Goal: Navigation & Orientation: Find specific page/section

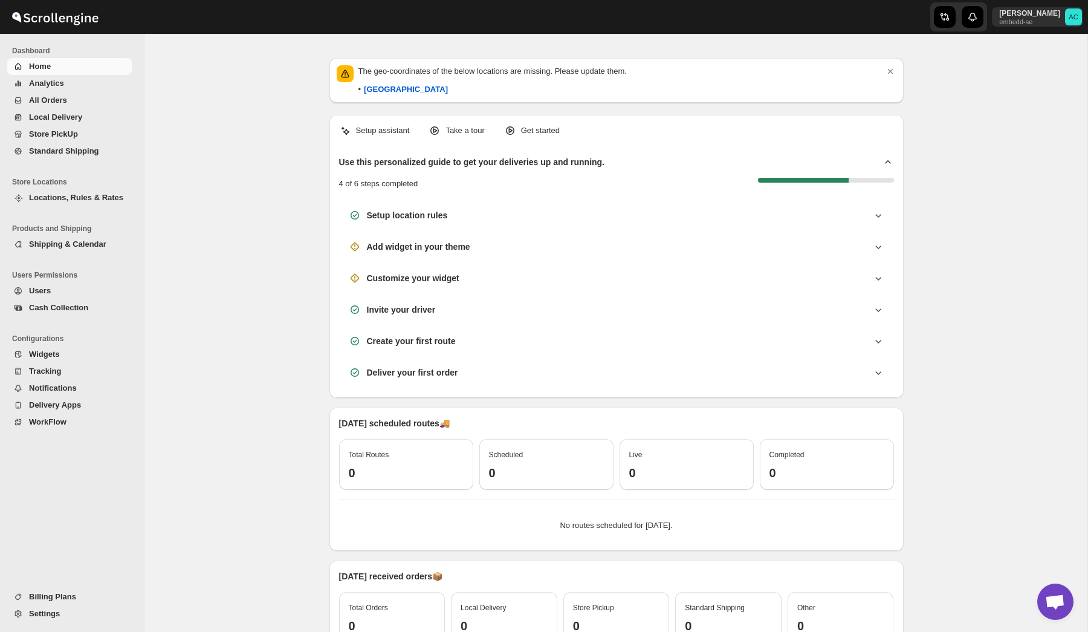
click at [73, 81] on span "Analytics" at bounding box center [79, 83] width 100 height 12
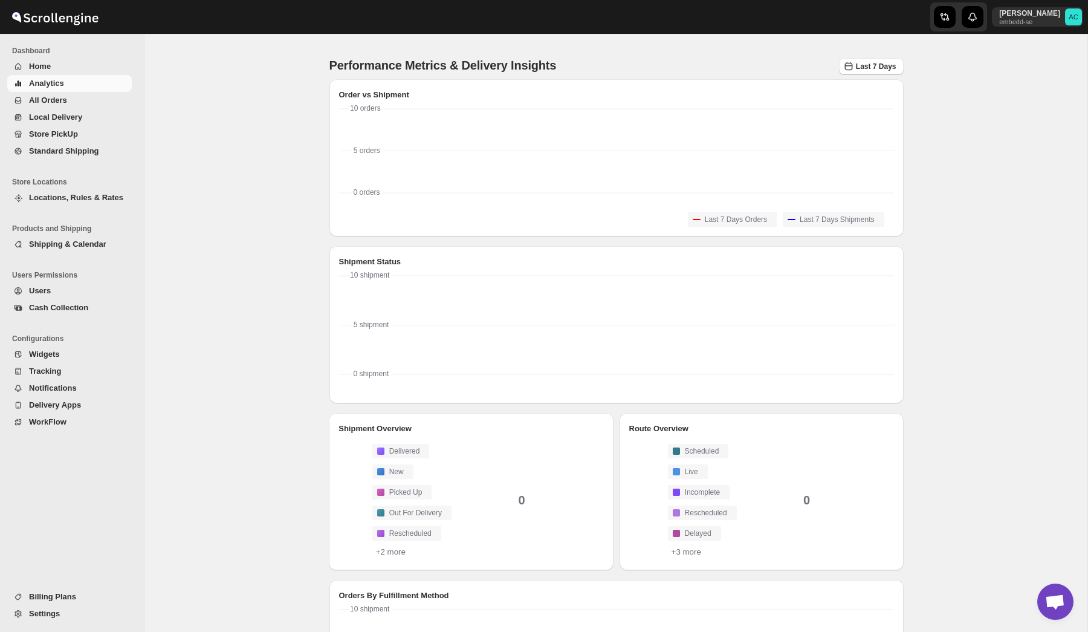
click at [89, 106] on button "All Orders" at bounding box center [69, 100] width 125 height 17
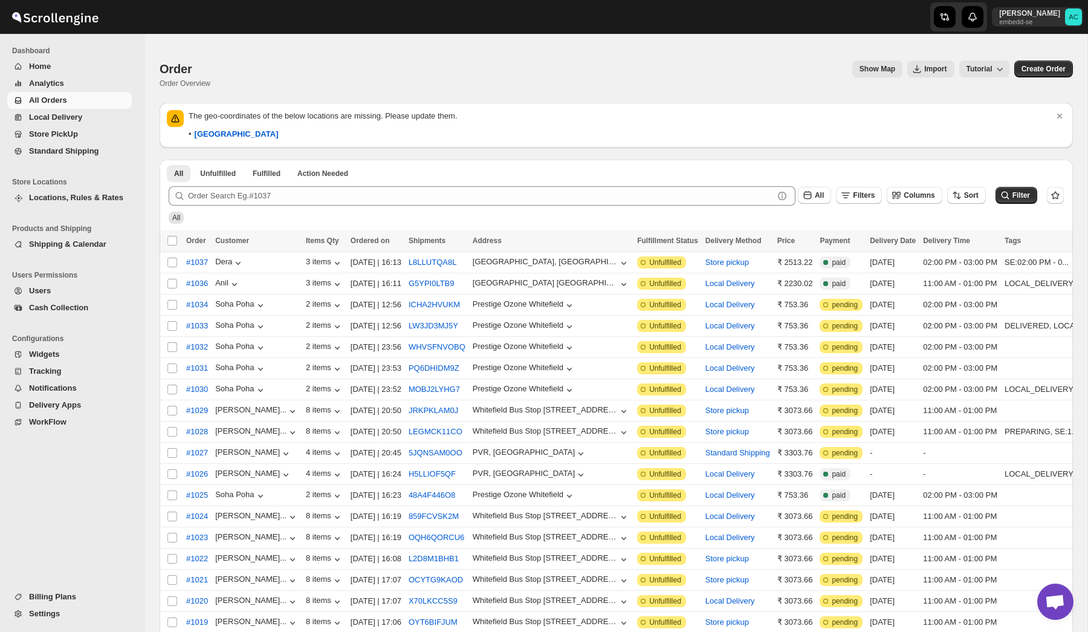
click at [82, 201] on span "Locations, Rules & Rates" at bounding box center [76, 197] width 94 height 9
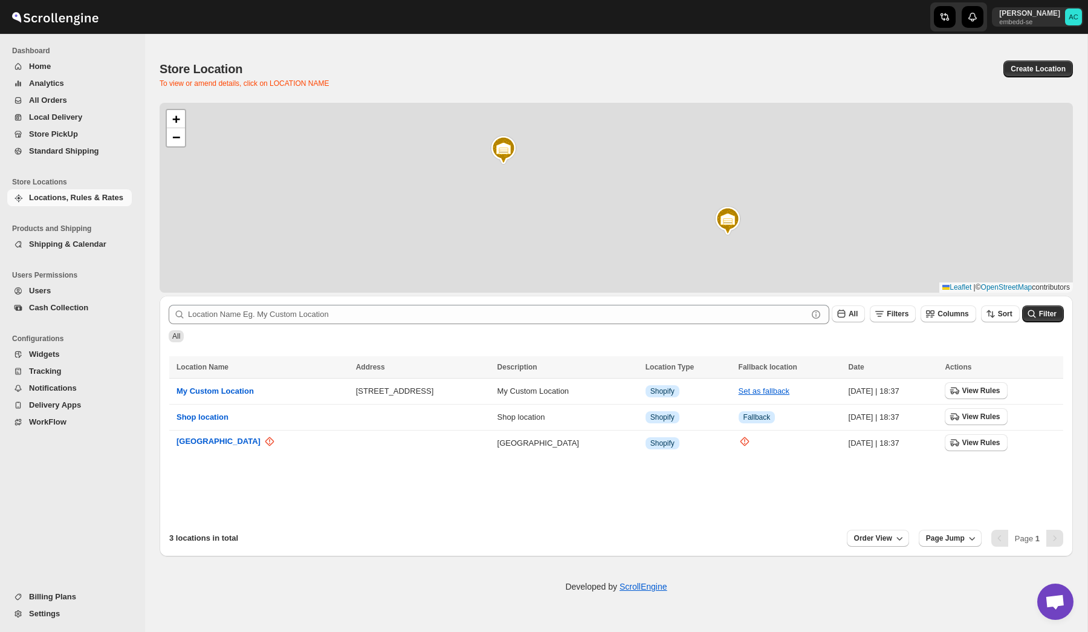
click at [85, 250] on span "Shipping & Calendar" at bounding box center [79, 244] width 100 height 12
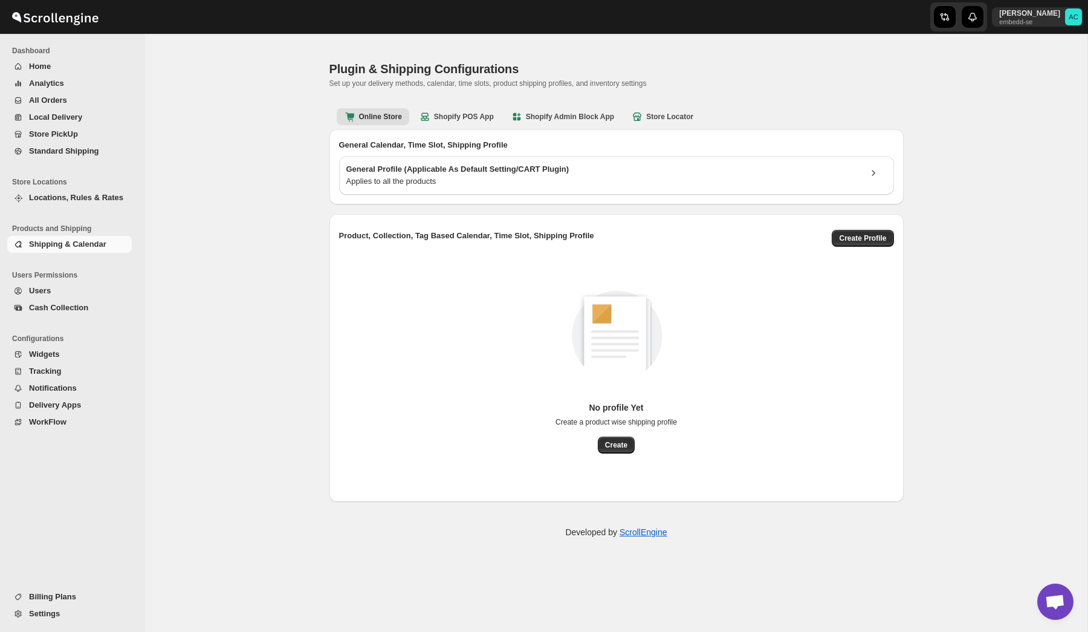
click at [67, 310] on span "Cash Collection" at bounding box center [58, 307] width 59 height 9
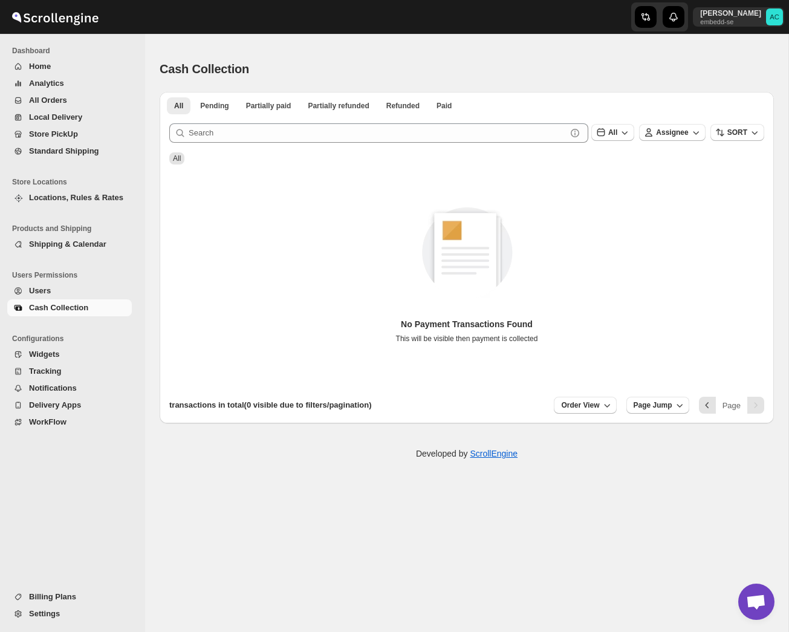
click at [69, 67] on span "Home" at bounding box center [79, 66] width 100 height 12
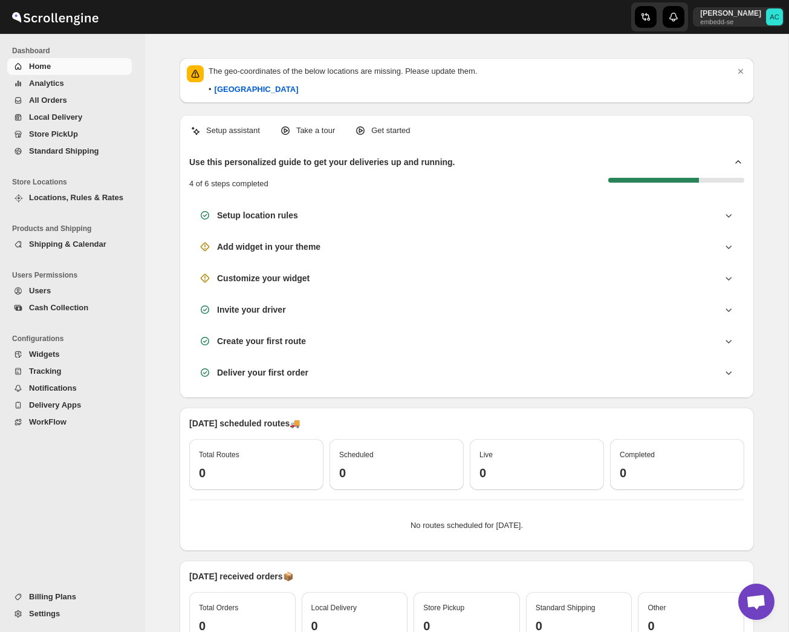
click at [59, 85] on span "Analytics" at bounding box center [46, 83] width 35 height 9
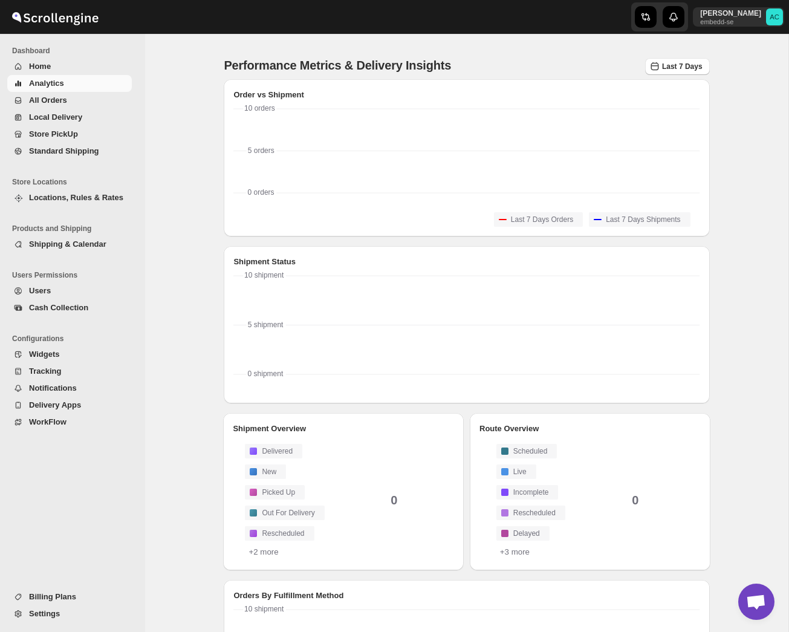
click at [54, 100] on span "All Orders" at bounding box center [48, 100] width 38 height 9
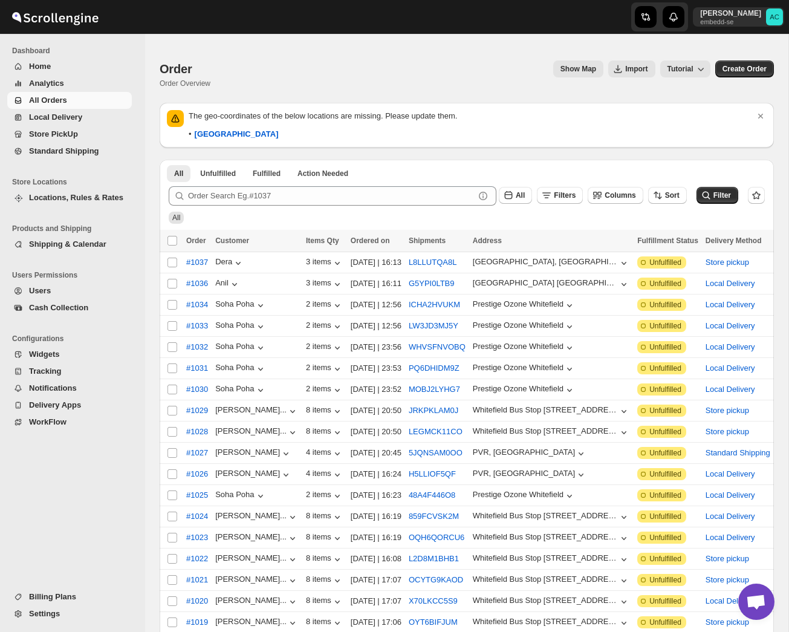
click at [61, 64] on span "Home" at bounding box center [79, 66] width 100 height 12
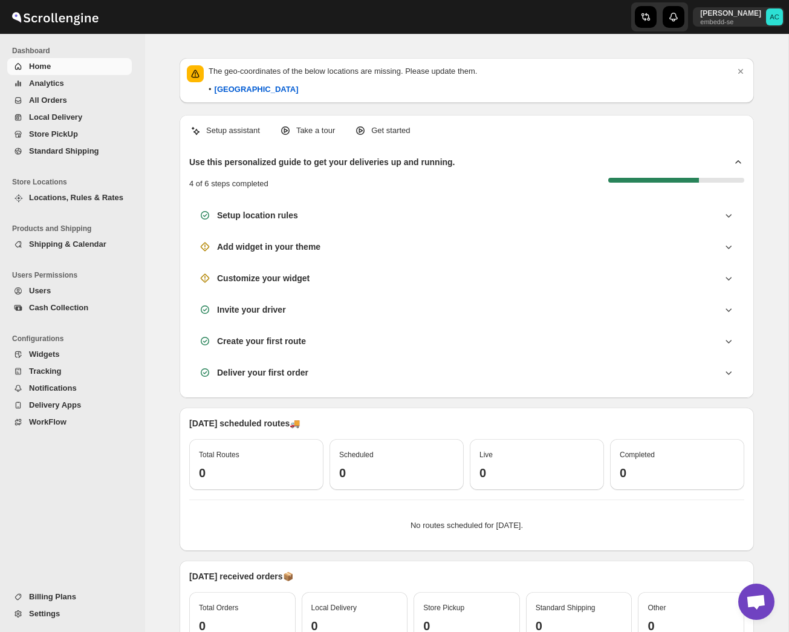
click at [53, 84] on span "Analytics" at bounding box center [46, 83] width 35 height 9
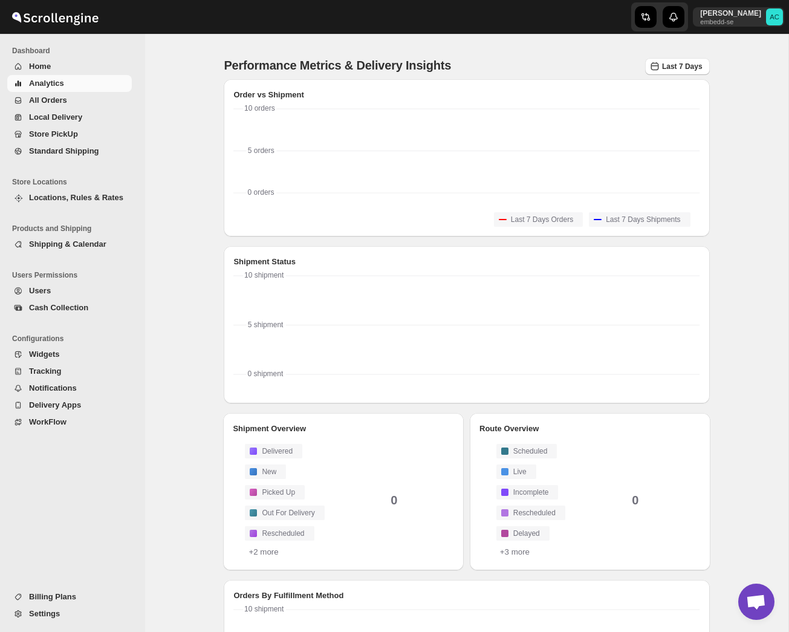
click at [62, 97] on span "All Orders" at bounding box center [48, 100] width 38 height 9
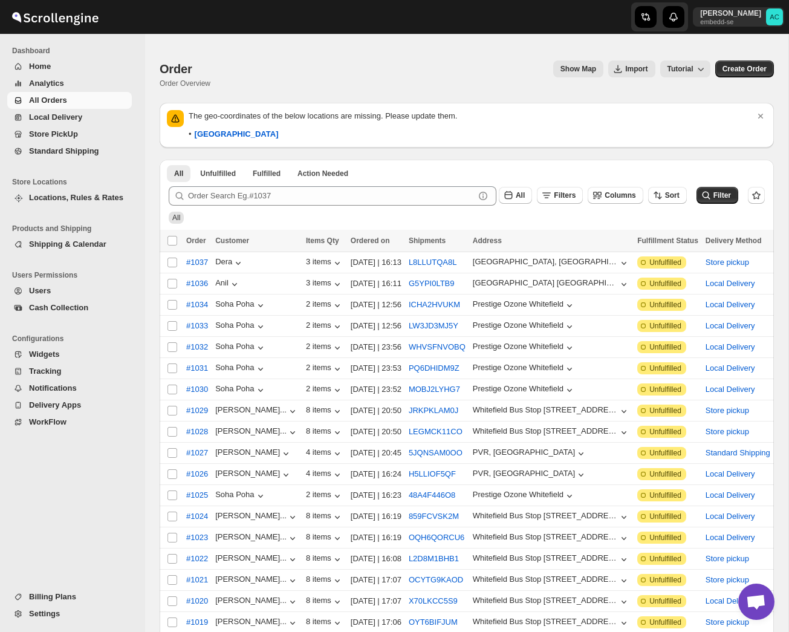
click at [89, 105] on span "All Orders" at bounding box center [79, 100] width 100 height 12
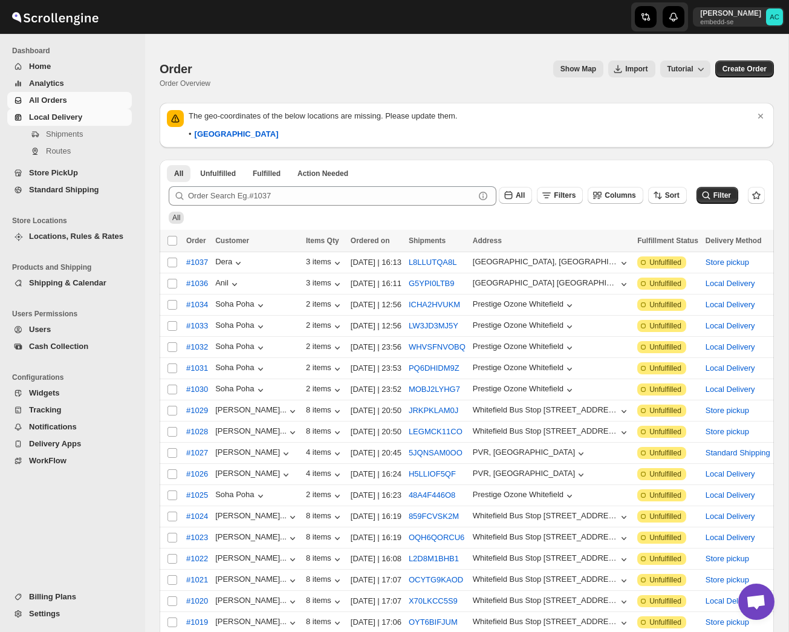
click at [80, 116] on span "Local Delivery" at bounding box center [55, 116] width 53 height 9
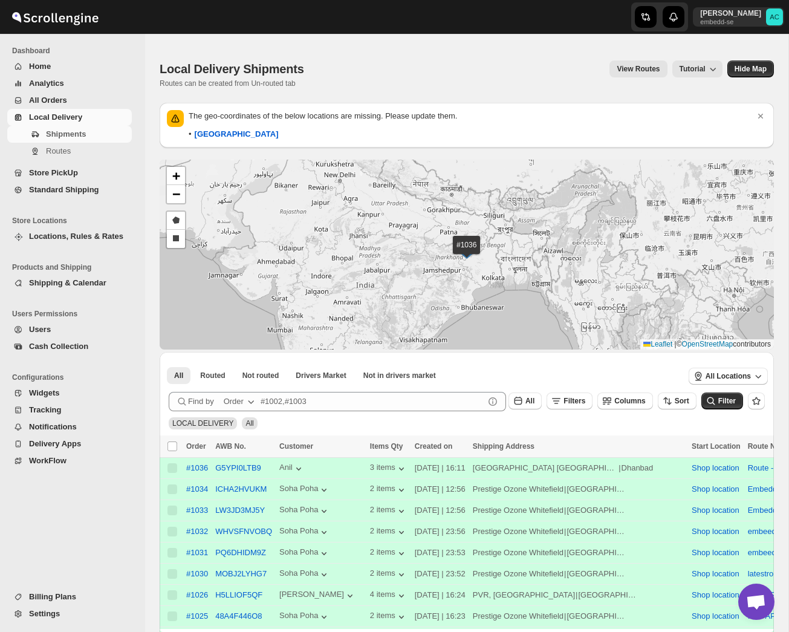
click at [70, 100] on span "All Orders" at bounding box center [79, 100] width 100 height 12
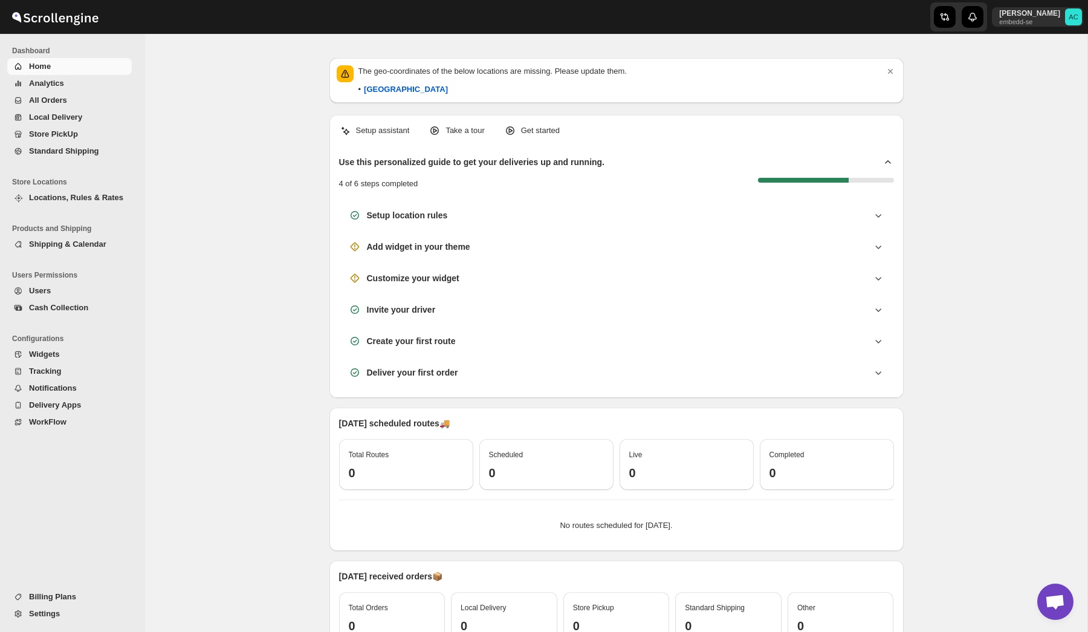
click at [27, 92] on button "All Orders" at bounding box center [69, 100] width 125 height 17
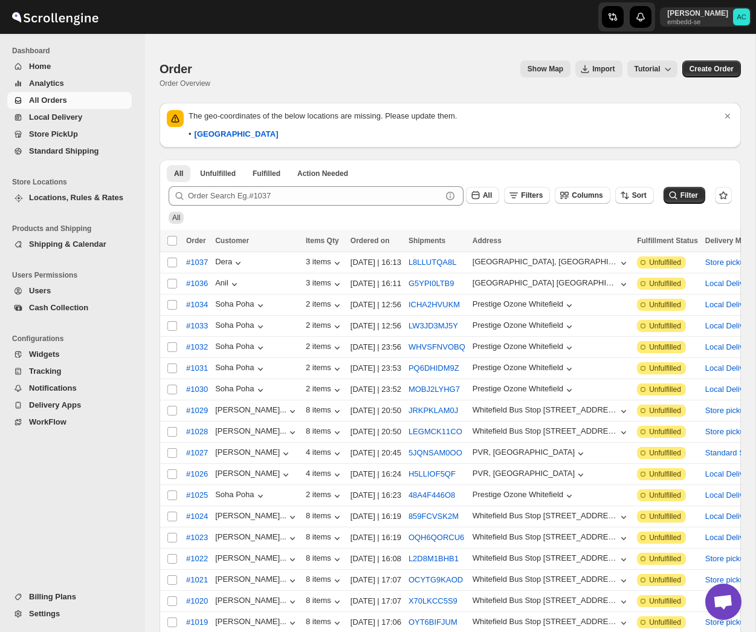
click at [41, 70] on span "Home" at bounding box center [40, 66] width 22 height 9
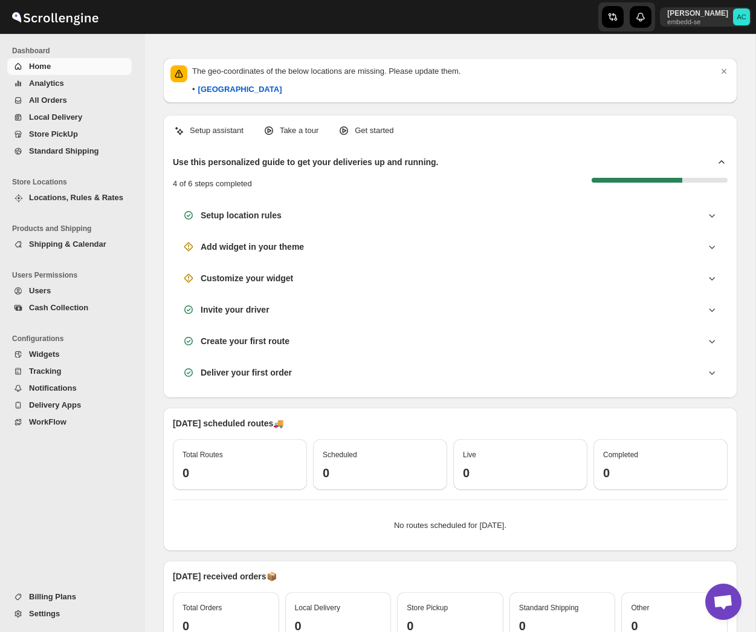
click at [48, 84] on span "Analytics" at bounding box center [46, 83] width 35 height 9
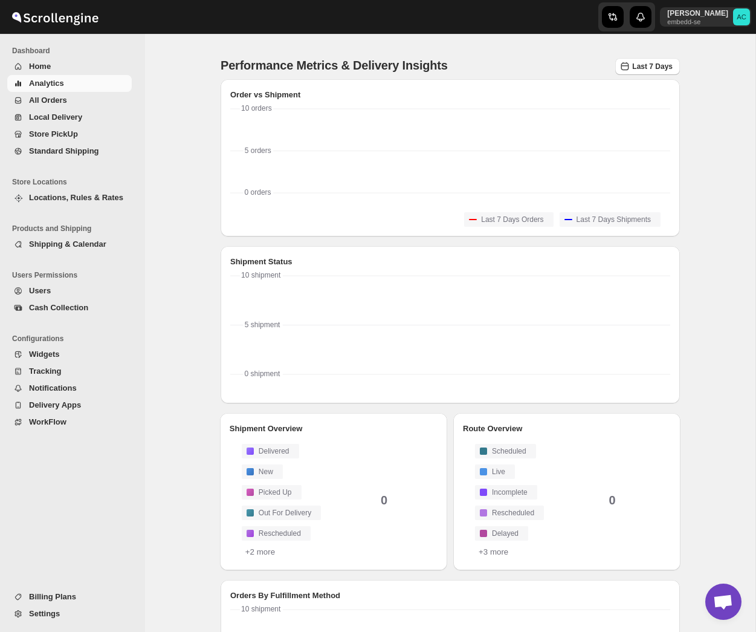
click at [51, 98] on span "All Orders" at bounding box center [48, 100] width 38 height 9
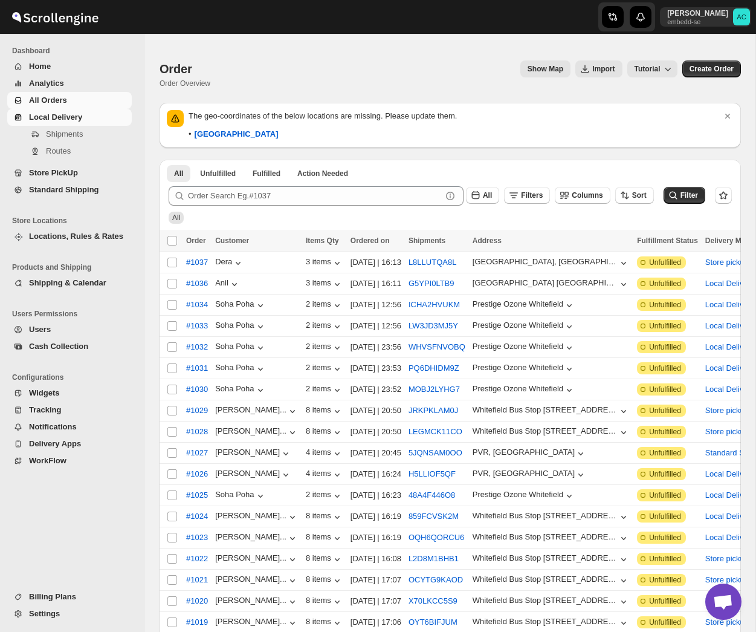
click at [64, 112] on span "Local Delivery" at bounding box center [79, 117] width 100 height 12
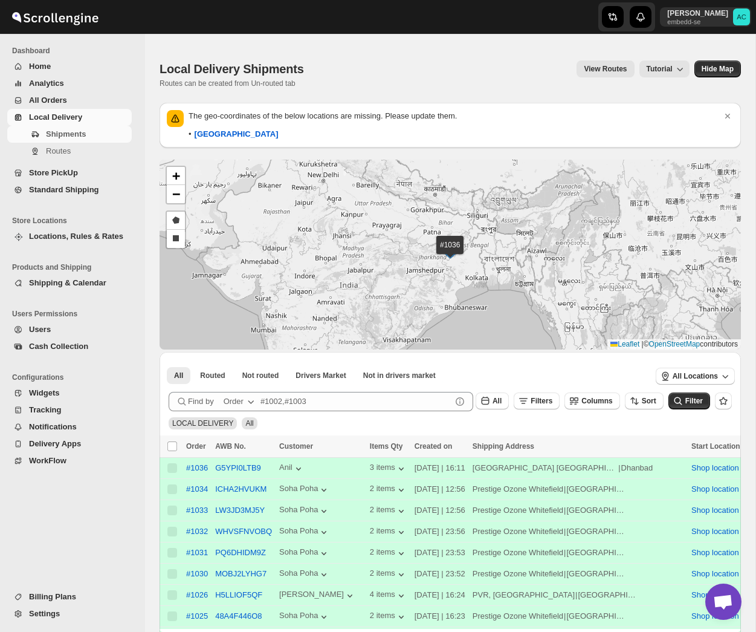
click at [80, 175] on span "Store PickUp" at bounding box center [79, 173] width 100 height 12
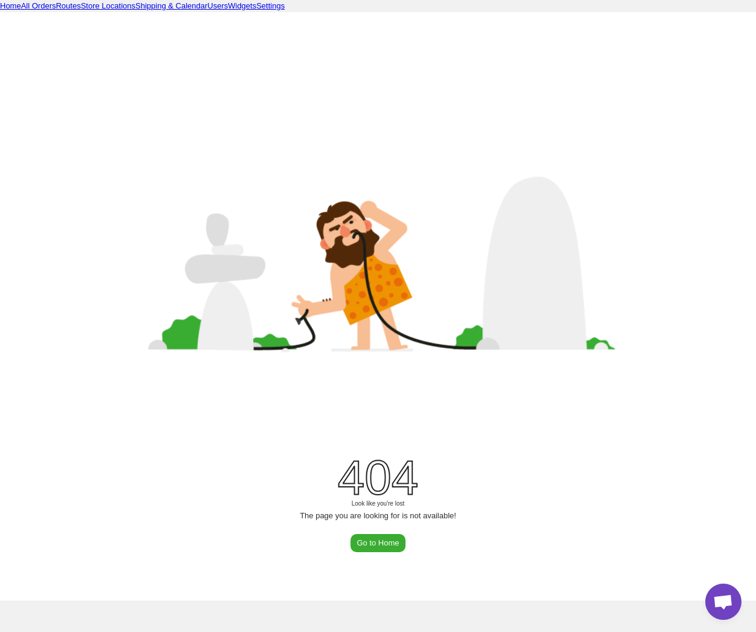
click at [41, 4] on link "All Orders" at bounding box center [38, 5] width 35 height 9
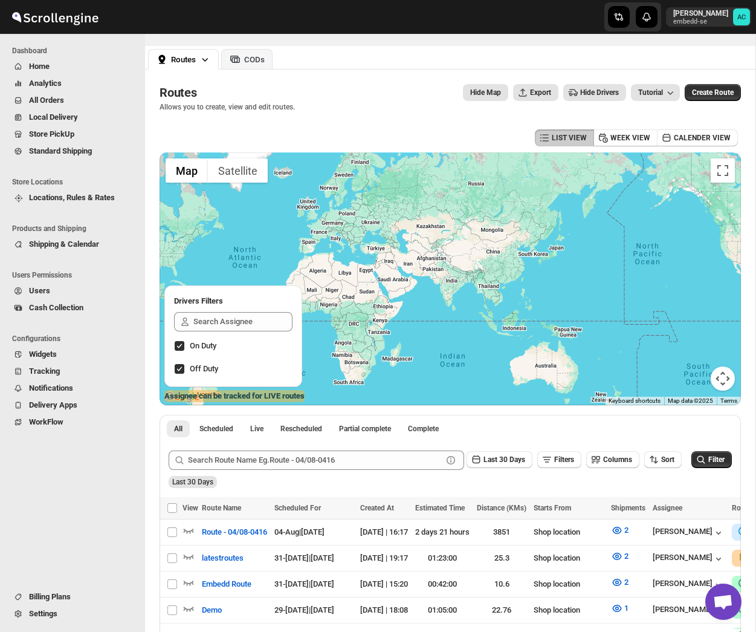
click at [469, 86] on button "Hide Map" at bounding box center [485, 92] width 45 height 17
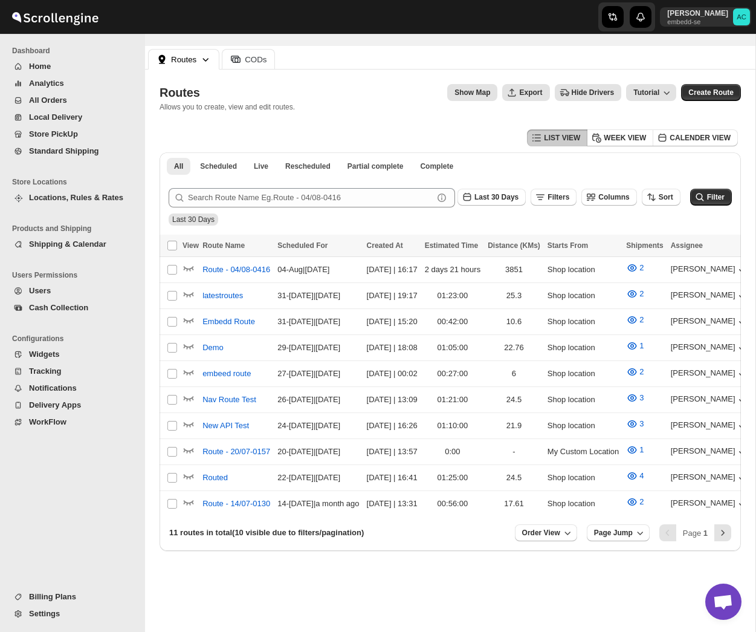
click at [244, 60] on div "CODs" at bounding box center [248, 59] width 37 height 12
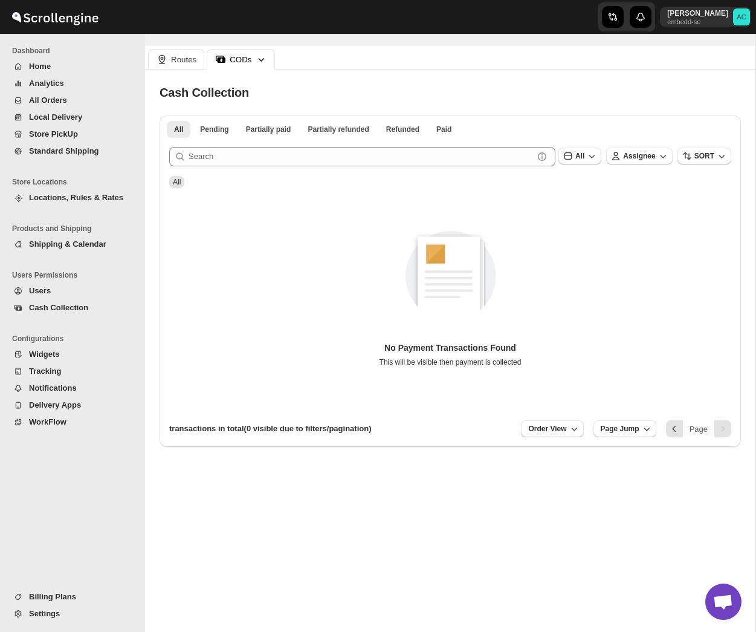
click at [168, 61] on div "Routes" at bounding box center [176, 59] width 41 height 12
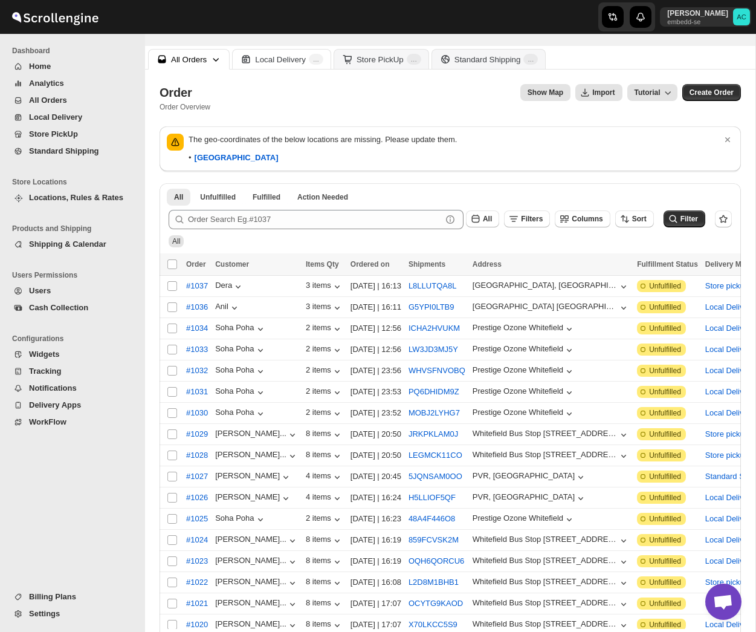
click at [268, 60] on div "Local Delivery" at bounding box center [280, 59] width 51 height 9
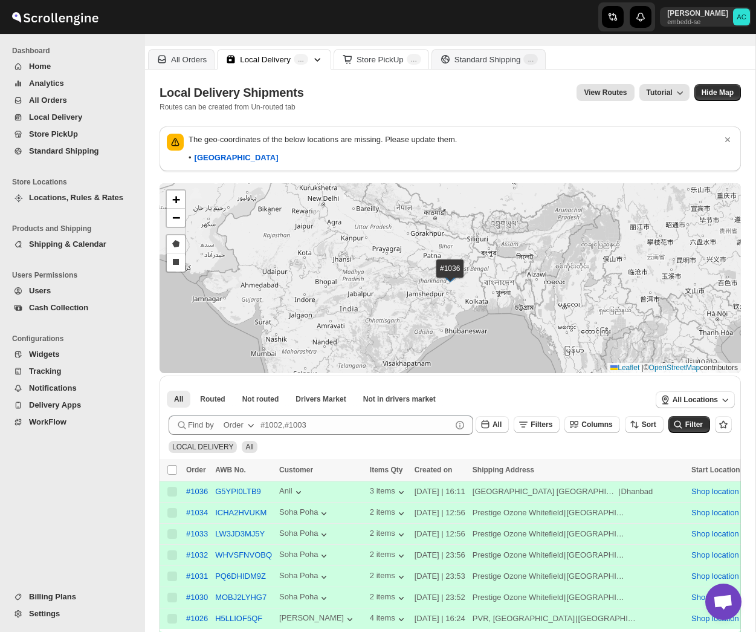
click at [377, 58] on div "Store PickUp" at bounding box center [380, 59] width 47 height 9
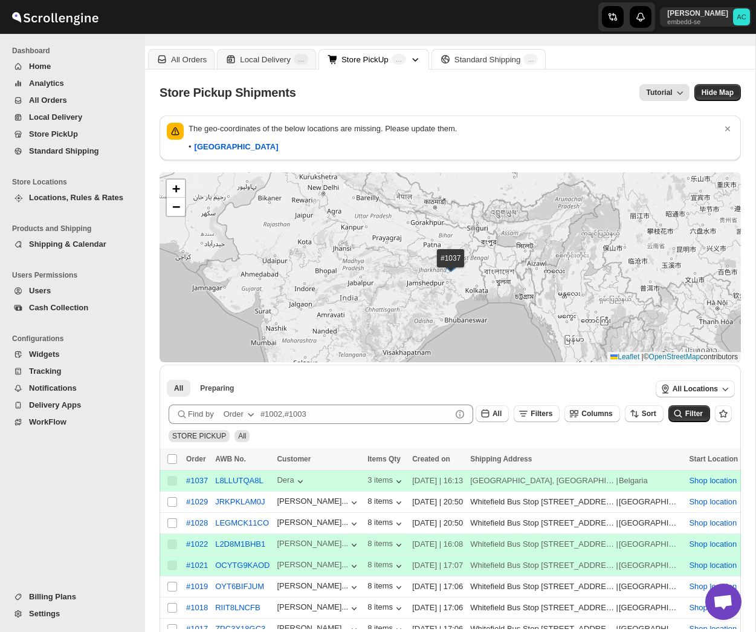
click at [483, 61] on div "Standard Shipping" at bounding box center [488, 59] width 67 height 9
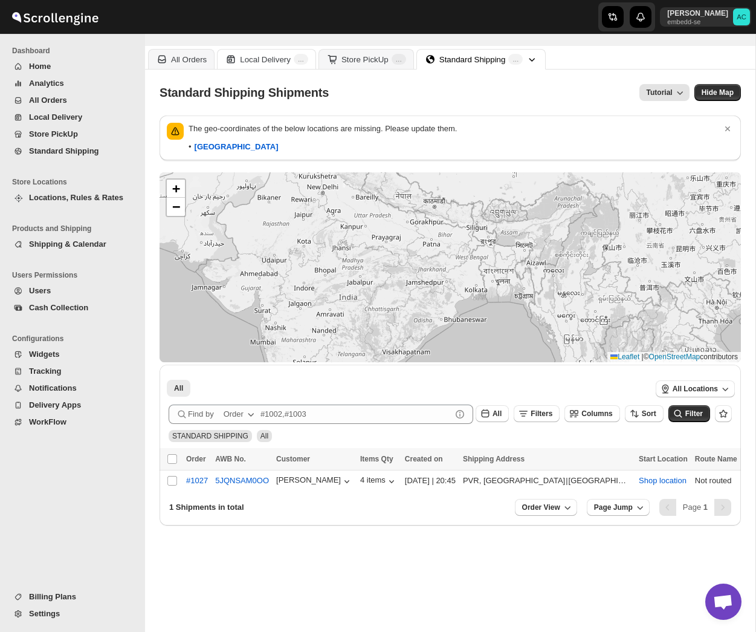
click at [270, 60] on div "Local Delivery" at bounding box center [265, 59] width 51 height 9
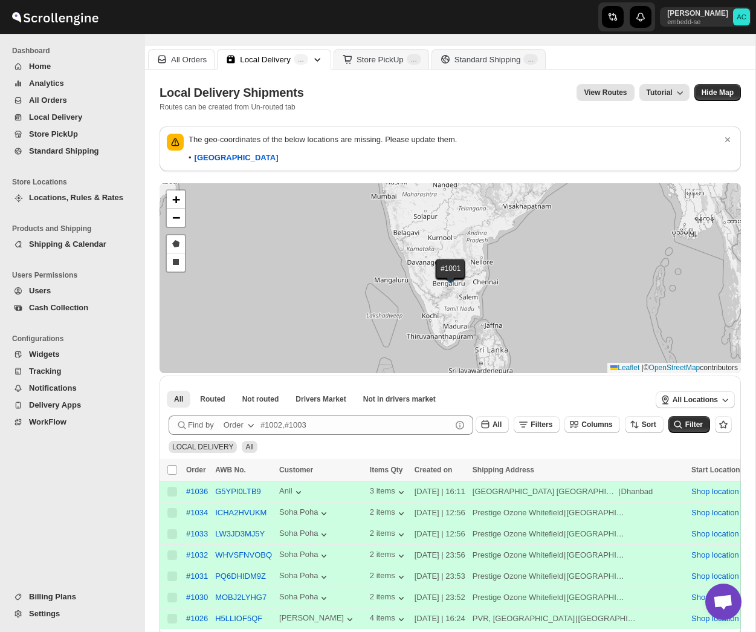
click at [175, 56] on div "All Orders" at bounding box center [189, 59] width 36 height 9
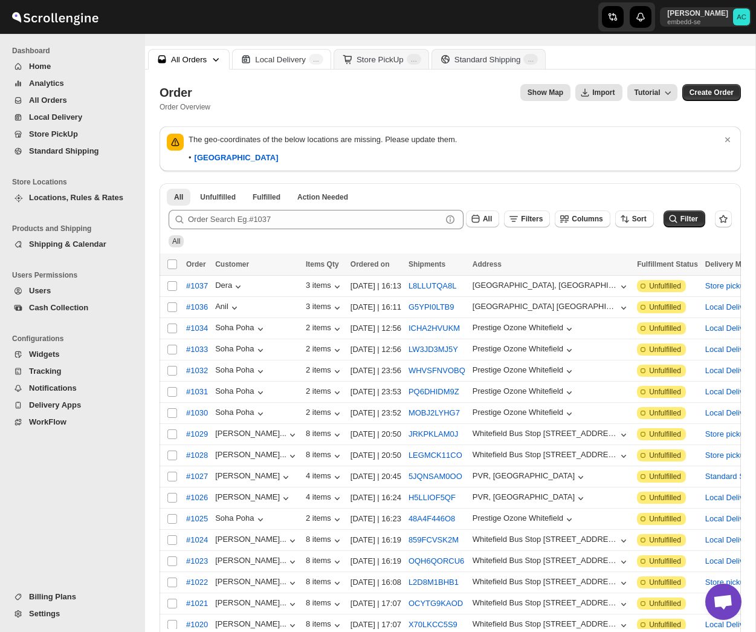
click at [281, 57] on div "Local Delivery" at bounding box center [280, 59] width 51 height 9
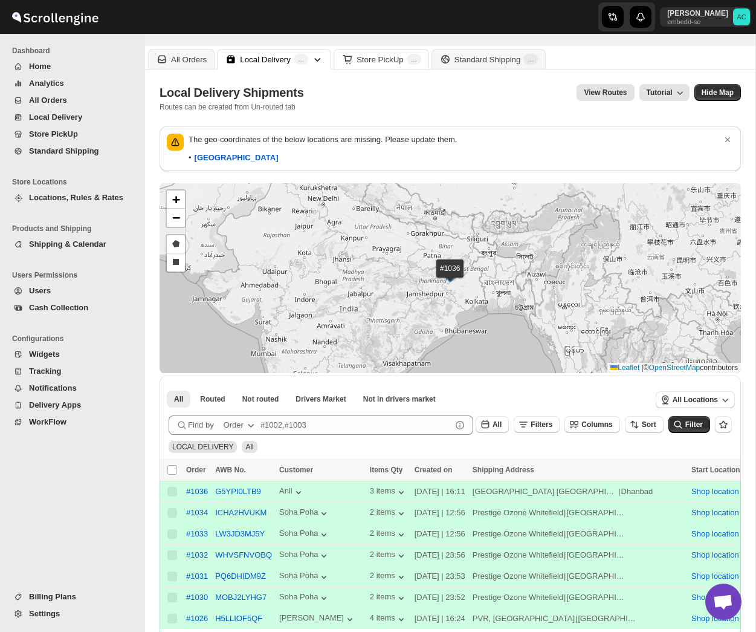
click at [371, 61] on div "Store PickUp" at bounding box center [380, 59] width 47 height 9
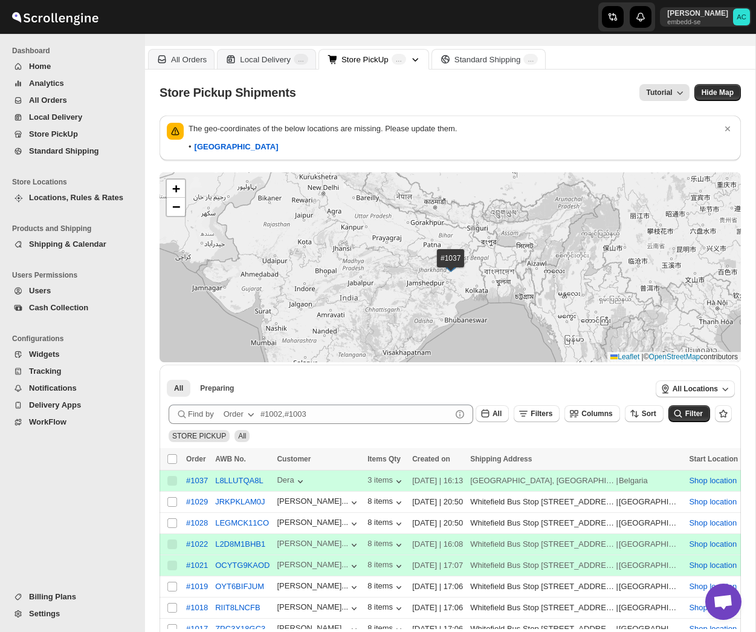
click at [475, 55] on div "Standard Shipping" at bounding box center [488, 59] width 67 height 9
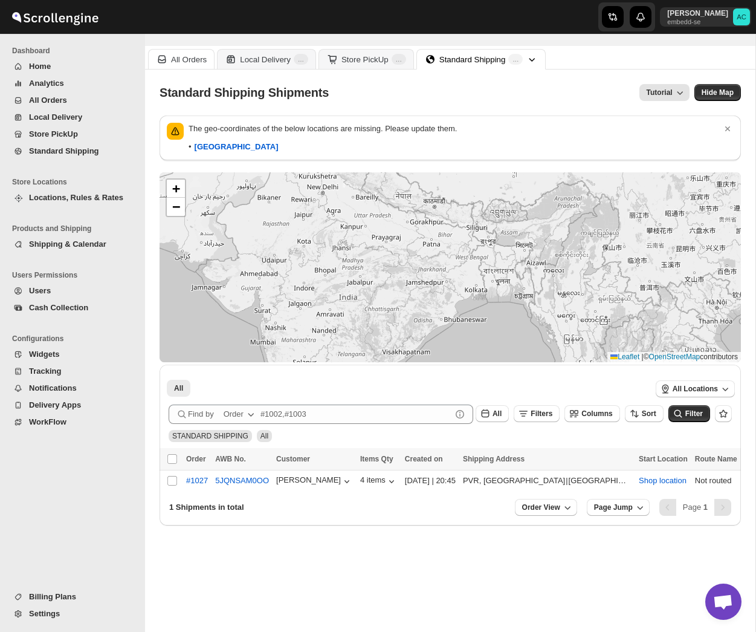
click at [182, 60] on div "All Orders" at bounding box center [189, 59] width 36 height 9
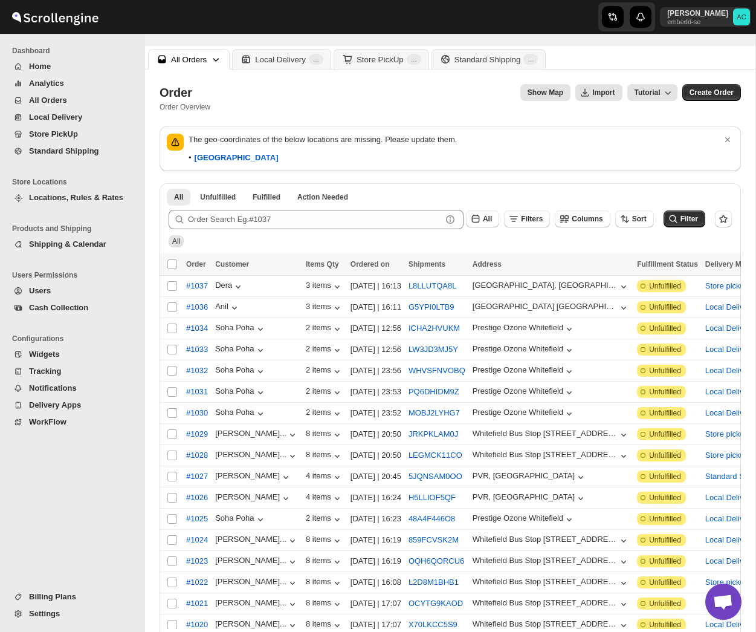
click at [53, 100] on span "All Orders" at bounding box center [48, 100] width 38 height 9
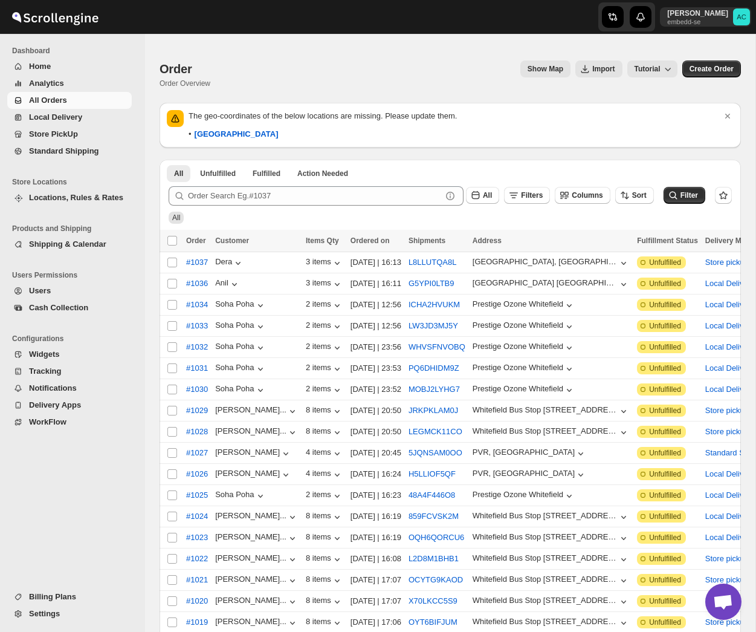
click at [65, 151] on span "Standard Shipping" at bounding box center [64, 150] width 70 height 9
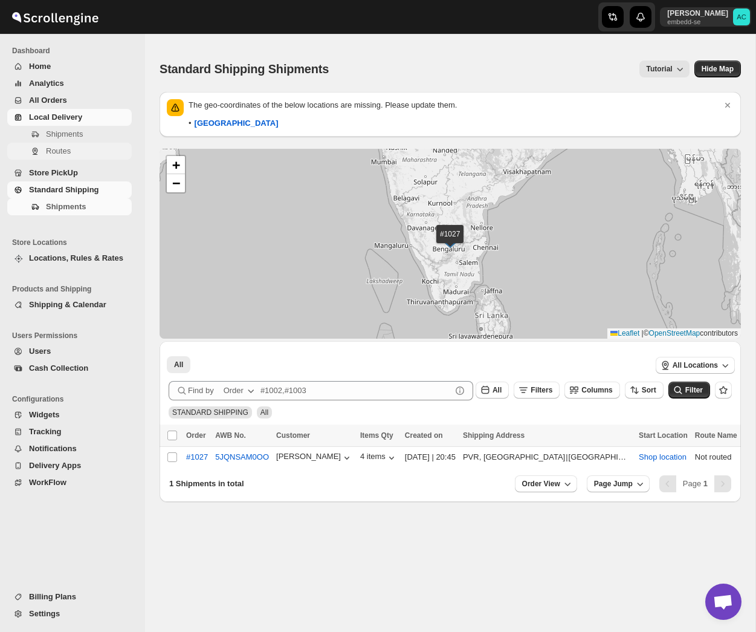
click at [69, 146] on span "Routes" at bounding box center [87, 151] width 83 height 12
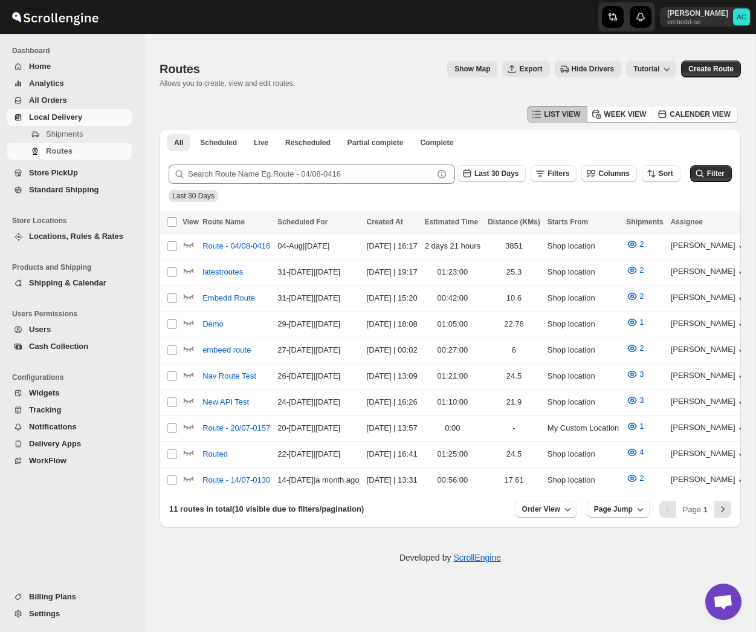
click at [62, 69] on span "Home" at bounding box center [79, 66] width 100 height 12
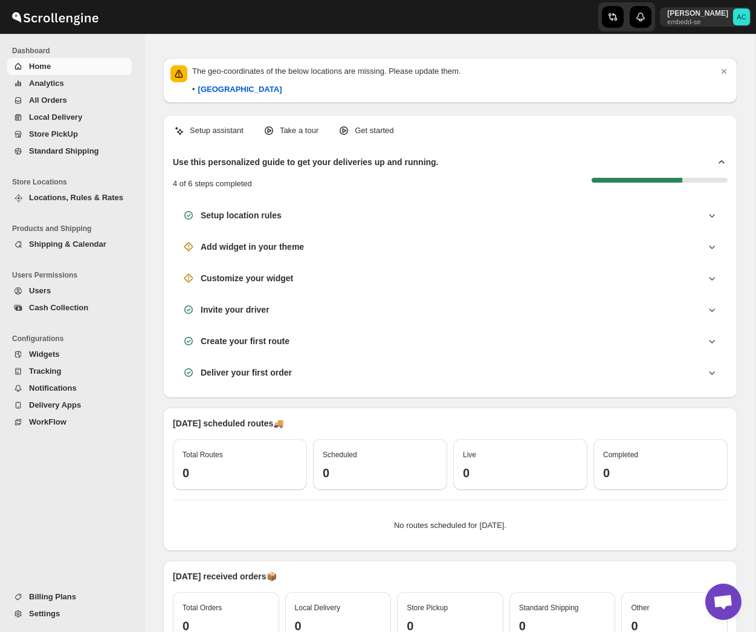
click at [55, 82] on span "Analytics" at bounding box center [46, 83] width 35 height 9
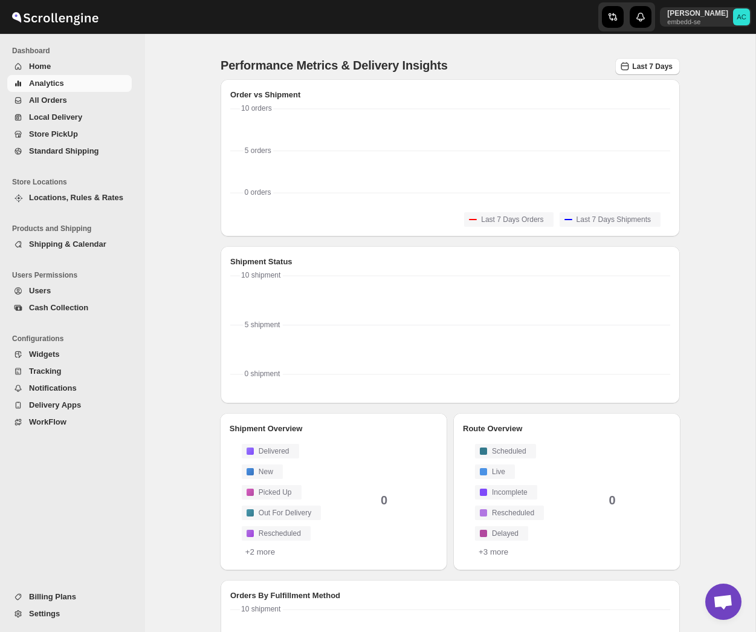
click at [71, 102] on span "All Orders" at bounding box center [79, 100] width 100 height 12
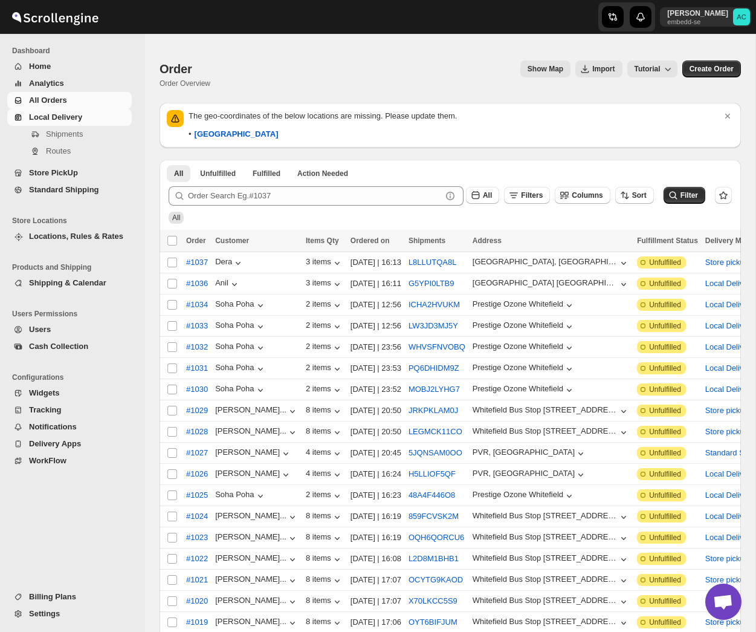
click at [60, 117] on span "Local Delivery" at bounding box center [55, 116] width 53 height 9
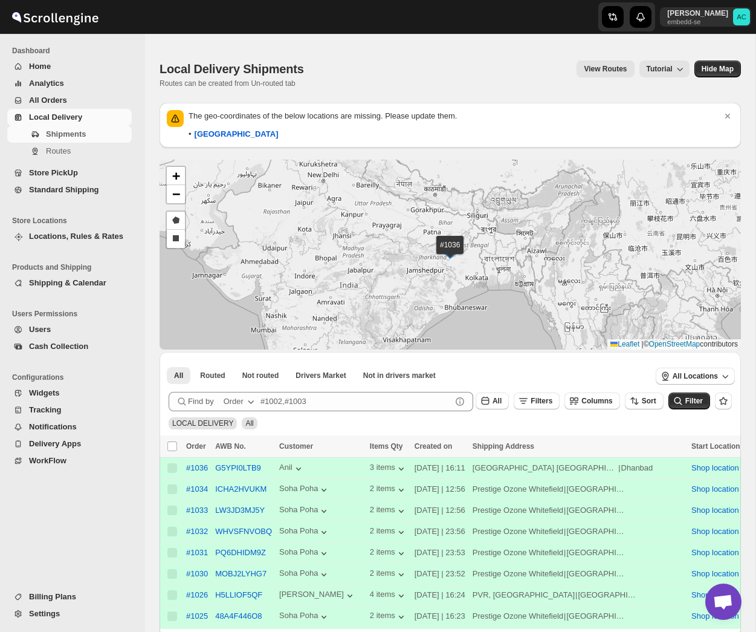
click at [60, 237] on span "Locations, Rules & Rates" at bounding box center [76, 236] width 94 height 9
